Goal: Task Accomplishment & Management: Manage account settings

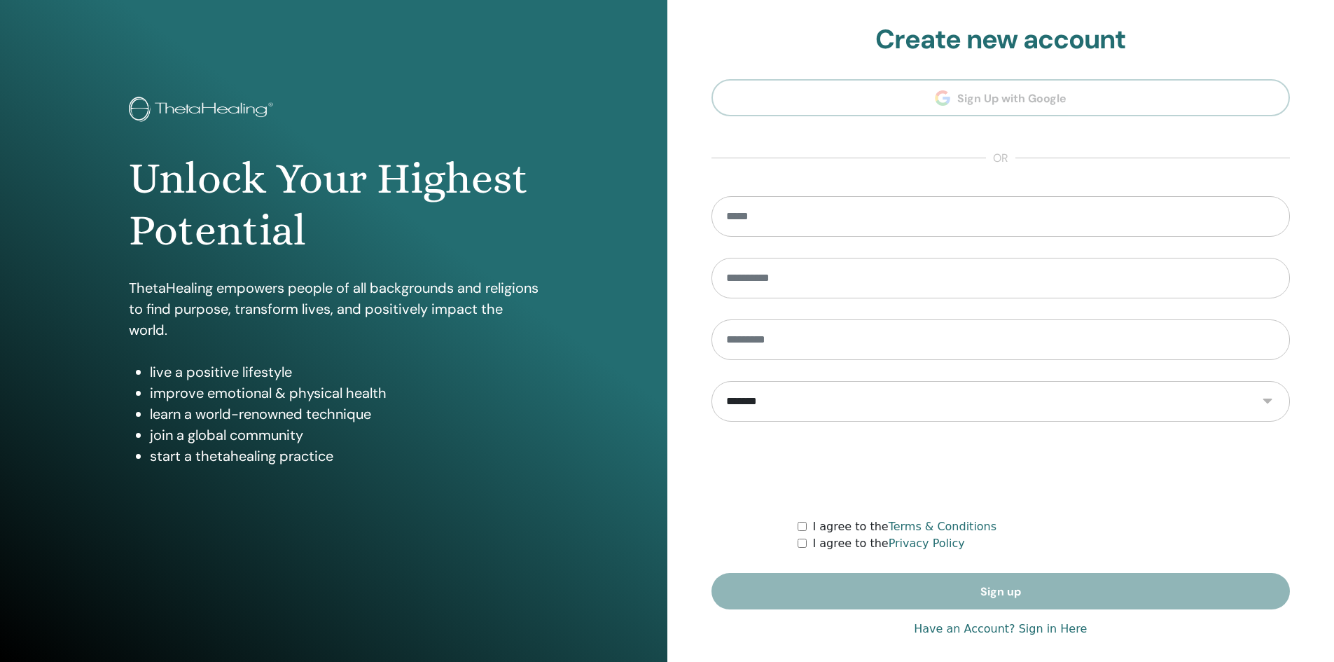
scroll to position [11, 0]
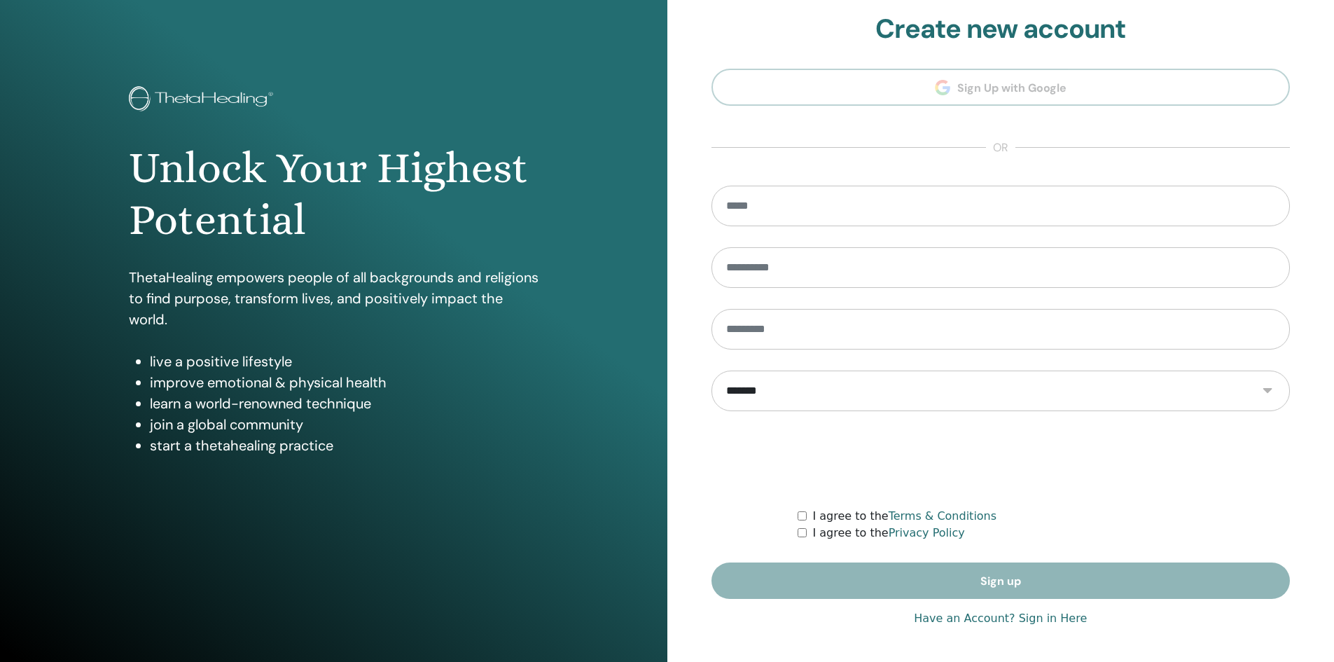
type input "**********"
click at [1028, 622] on link "Have an Account? Sign in Here" at bounding box center [1000, 618] width 173 height 17
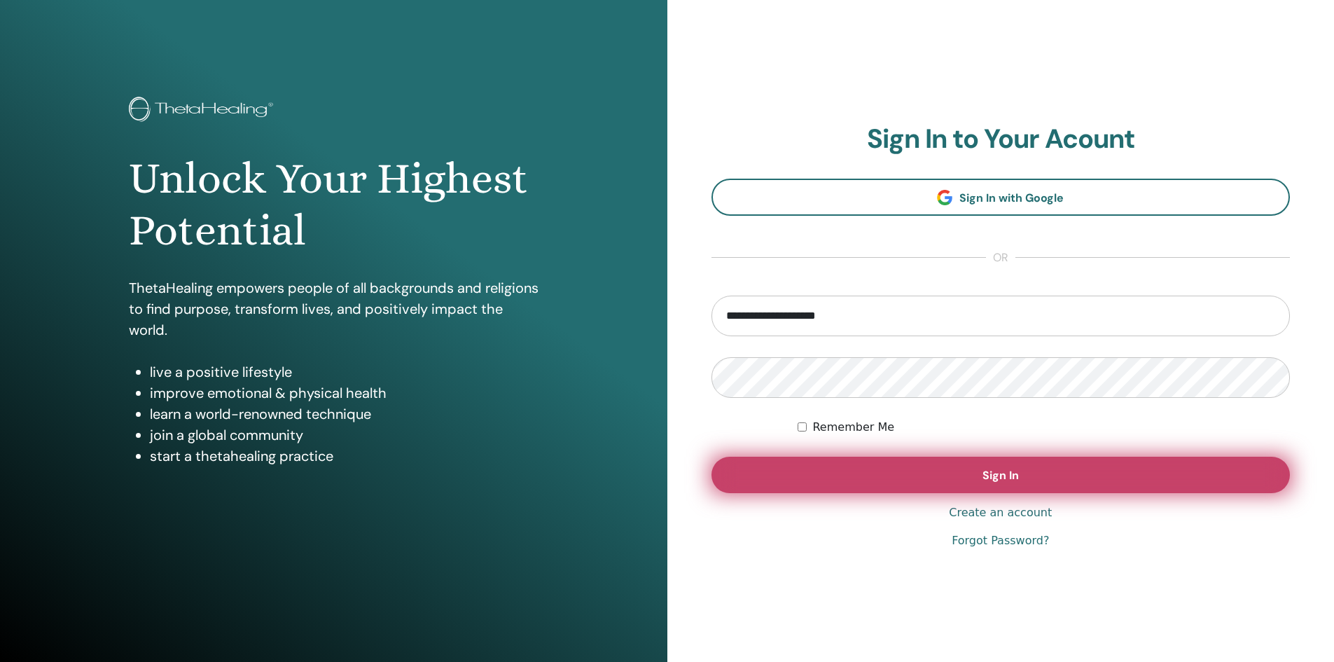
click at [966, 477] on button "Sign In" at bounding box center [1000, 474] width 579 height 36
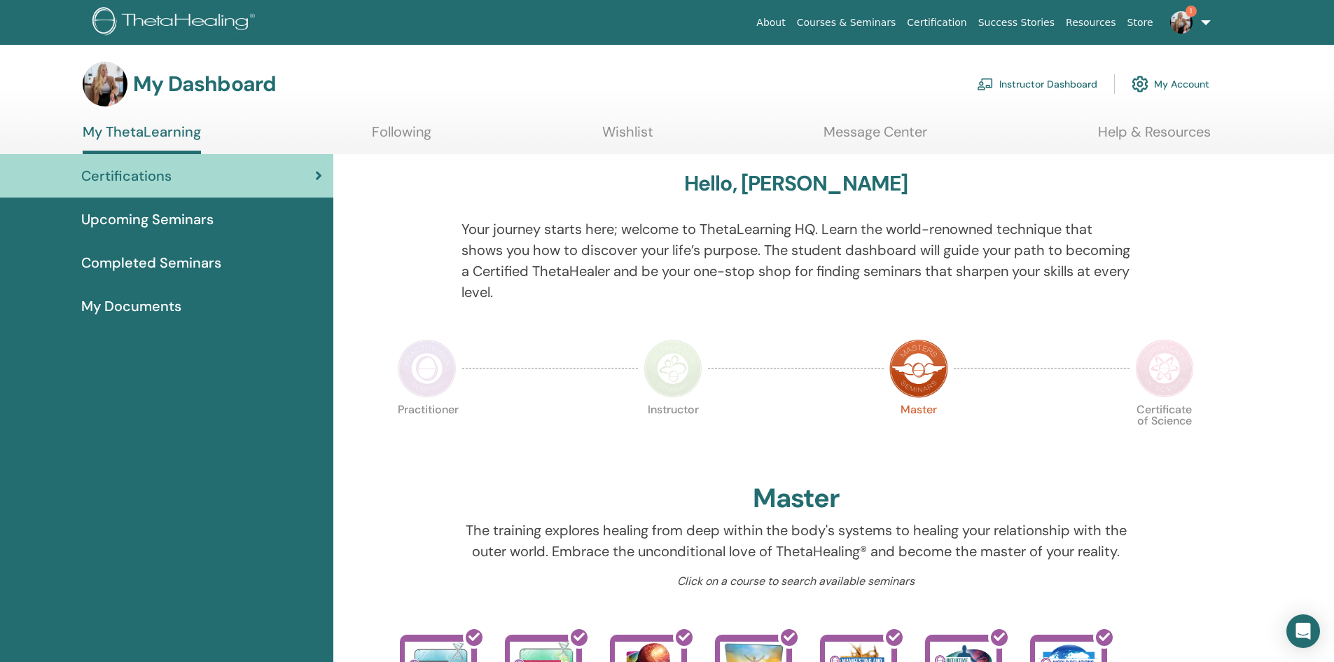
click at [1039, 85] on link "Instructor Dashboard" at bounding box center [1037, 84] width 120 height 31
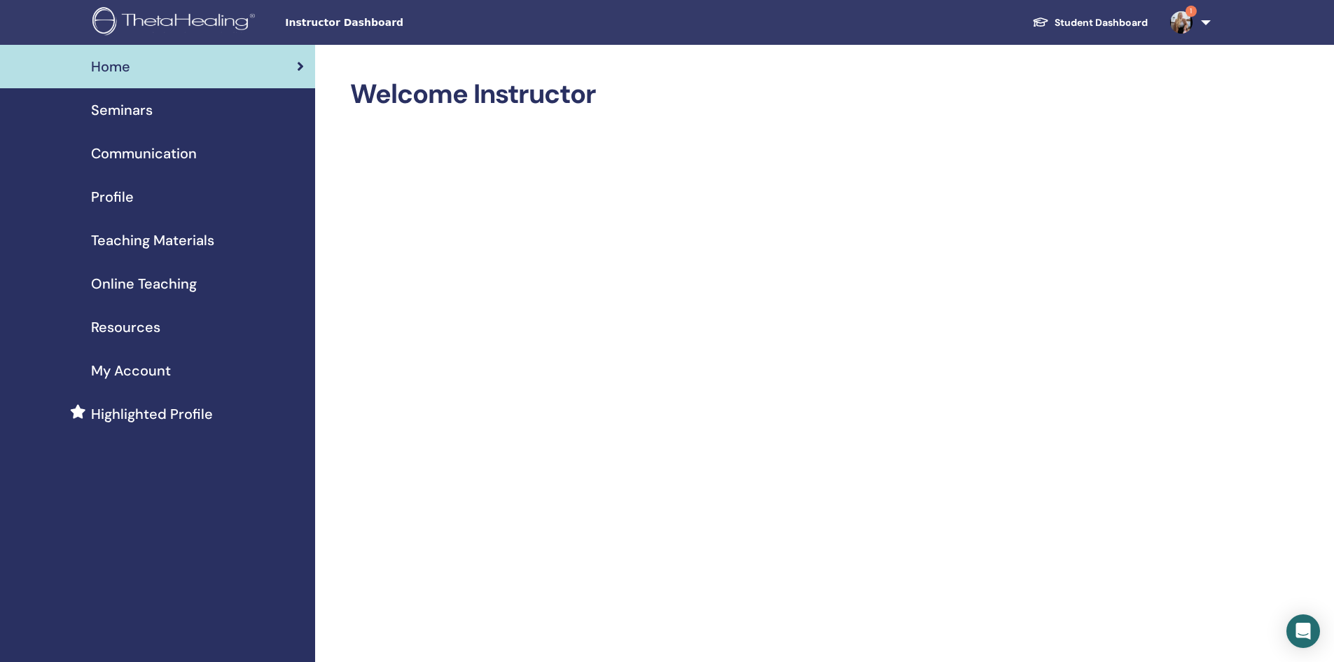
click at [158, 117] on div "Seminars" at bounding box center [157, 109] width 293 height 21
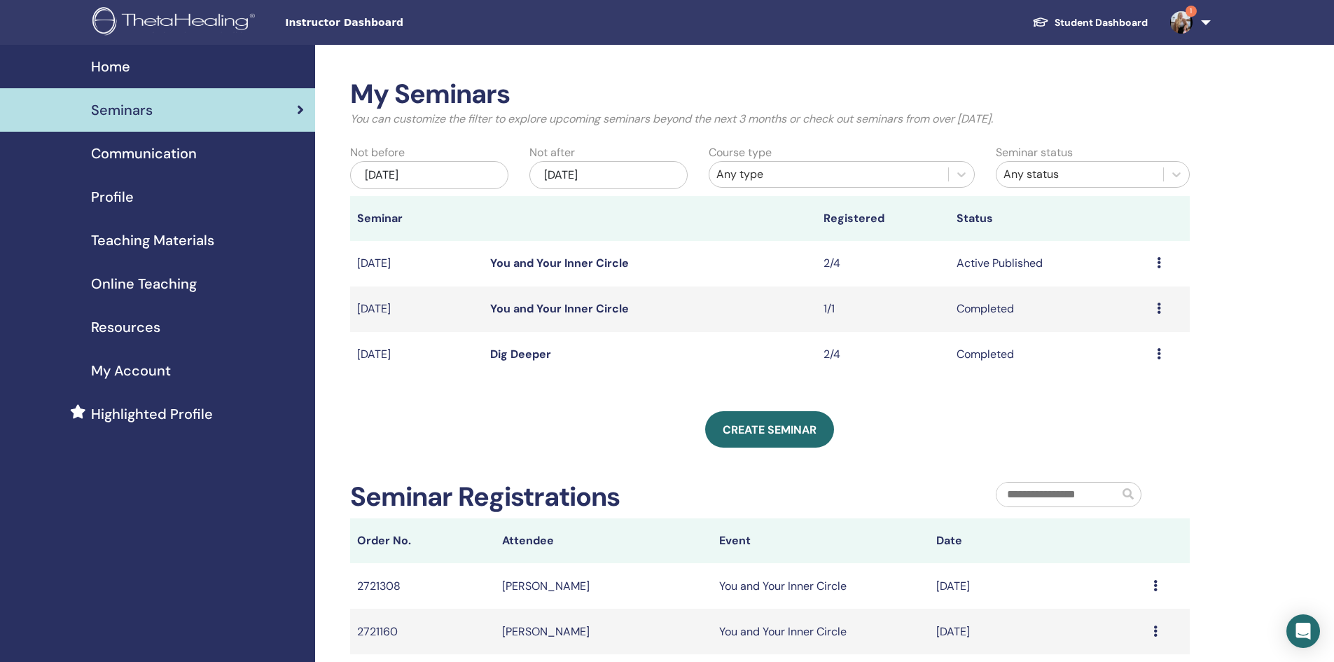
click at [586, 260] on link "You and Your Inner Circle" at bounding box center [559, 263] width 139 height 15
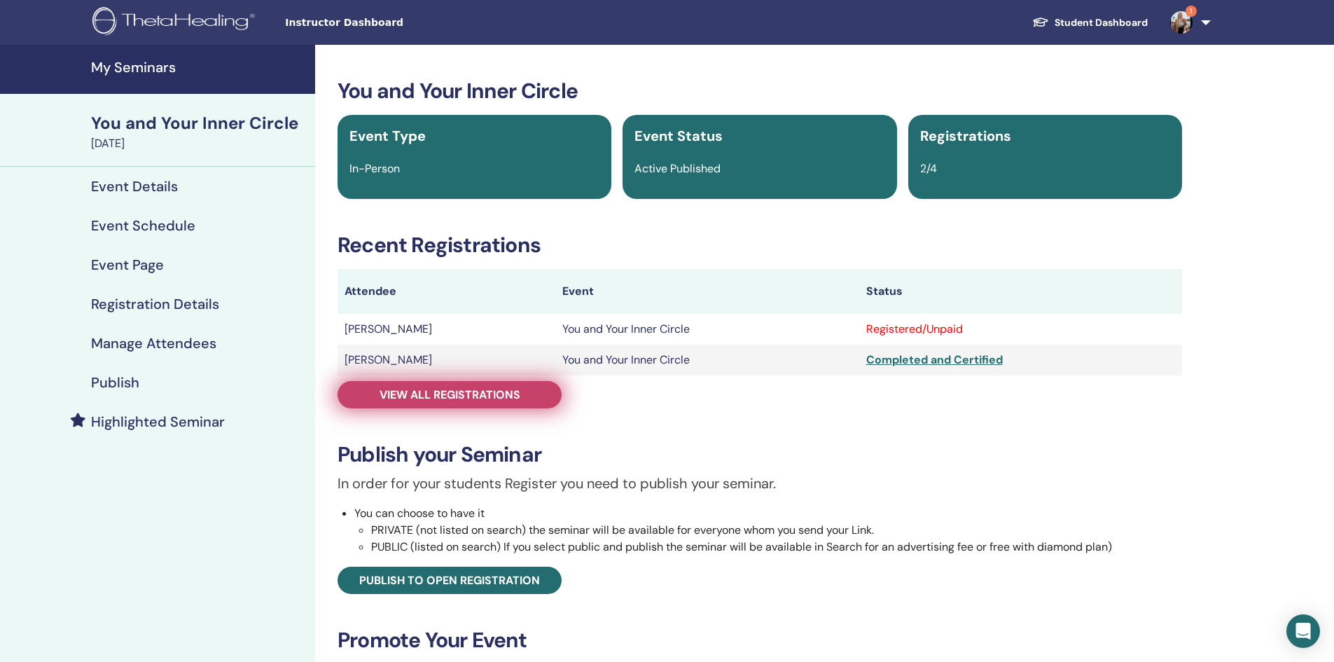
click at [473, 398] on span "View all registrations" at bounding box center [449, 394] width 141 height 15
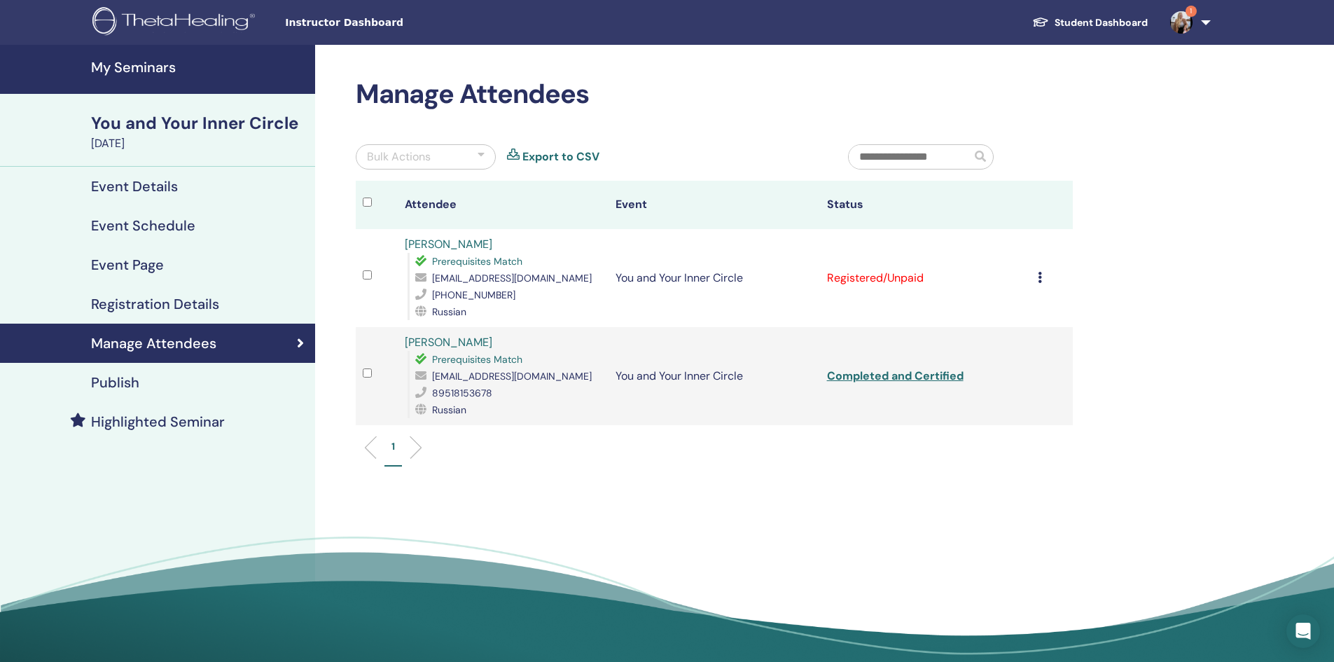
click at [866, 285] on td "Registered/Unpaid" at bounding box center [925, 278] width 211 height 98
click at [1041, 278] on icon at bounding box center [1040, 277] width 4 height 11
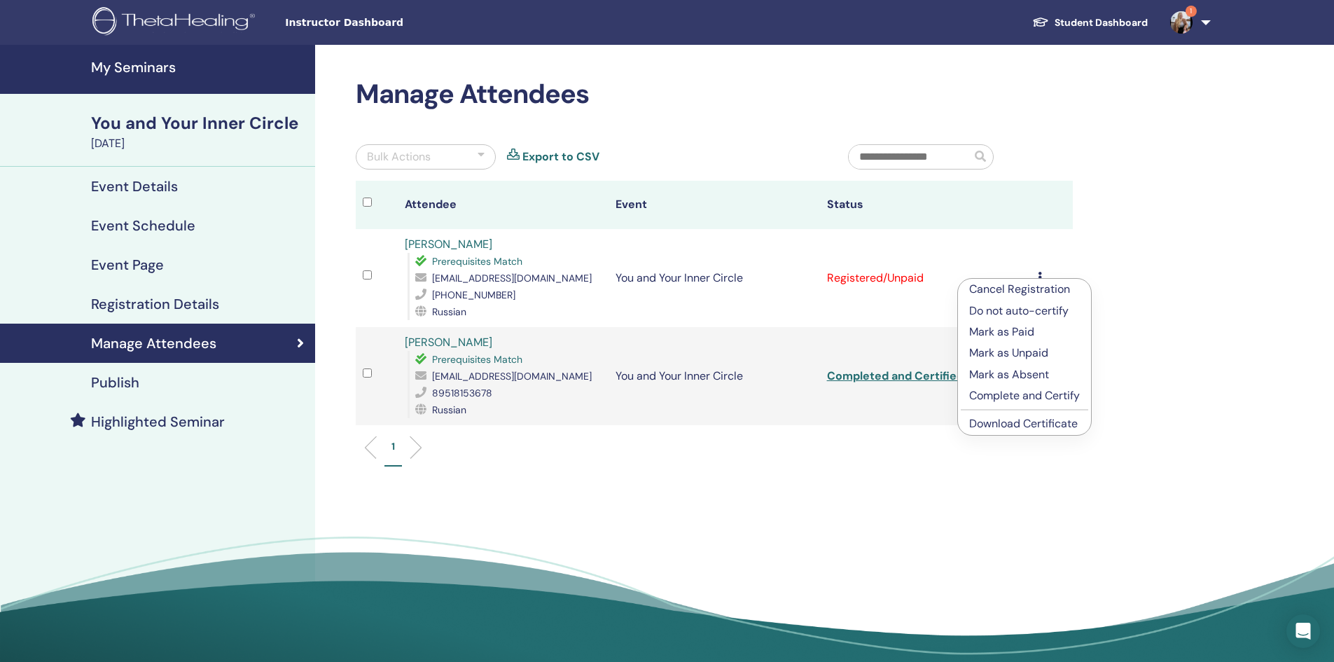
click at [1020, 398] on p "Complete and Certify" at bounding box center [1024, 395] width 111 height 17
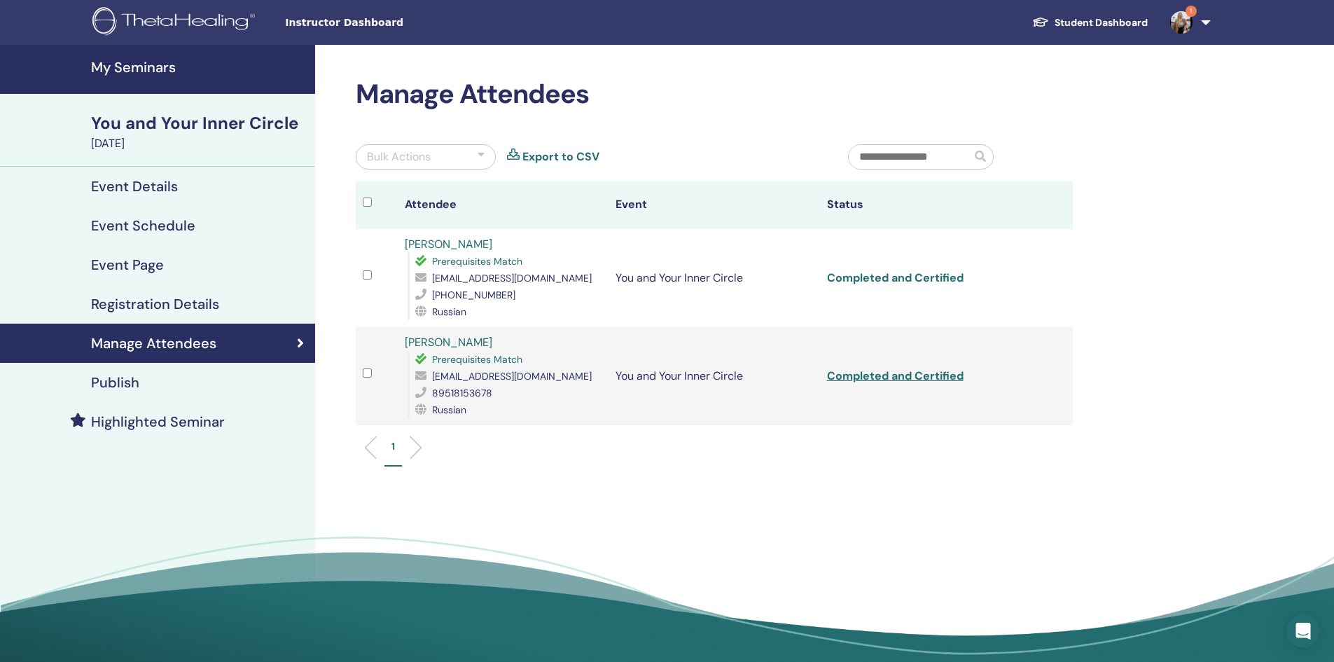
click at [904, 281] on link "Completed and Certified" at bounding box center [895, 277] width 137 height 15
click at [866, 377] on link "Completed and Certified" at bounding box center [895, 375] width 137 height 15
